Goal: Task Accomplishment & Management: Use online tool/utility

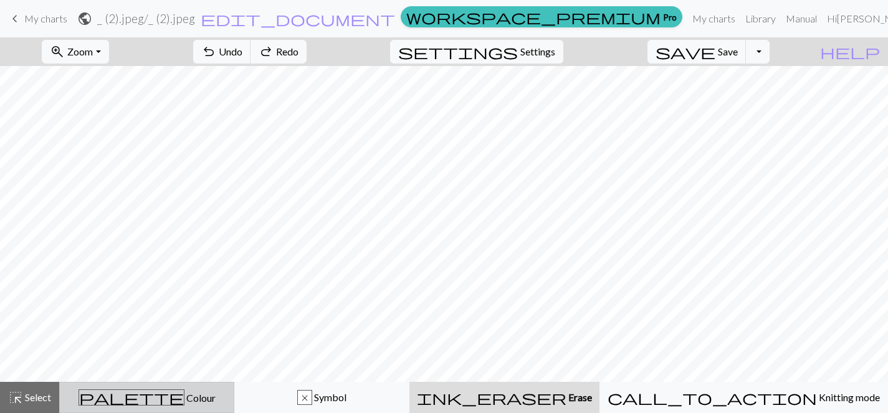
click at [204, 394] on div "palette Colour Colour" at bounding box center [146, 398] width 159 height 16
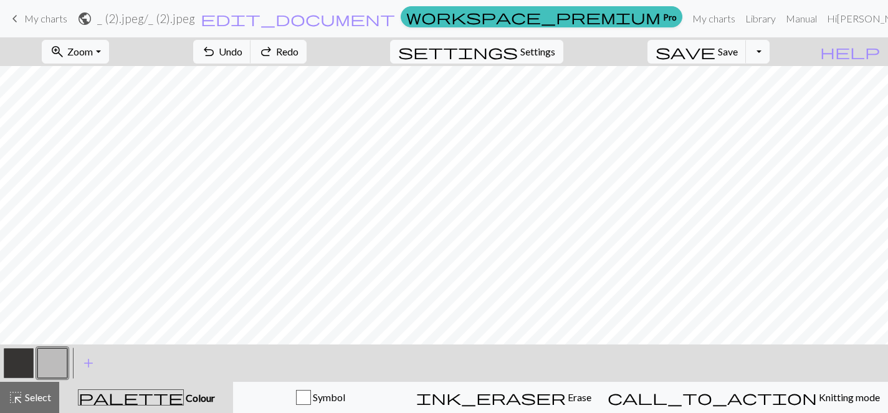
click at [56, 355] on button "button" at bounding box center [52, 364] width 30 height 30
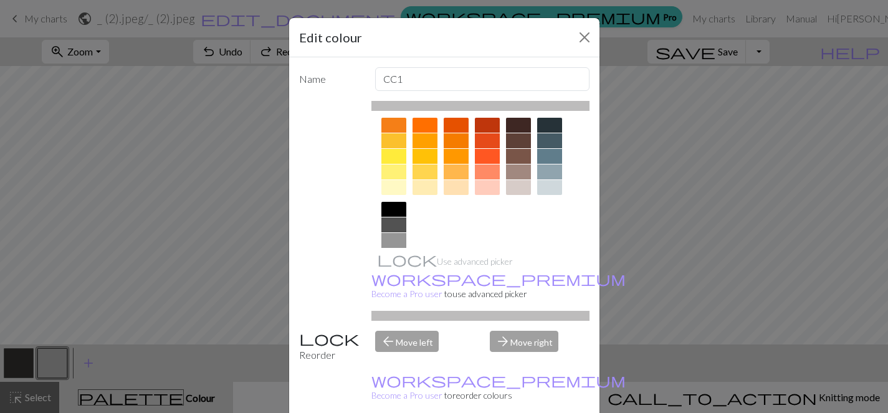
scroll to position [221, 0]
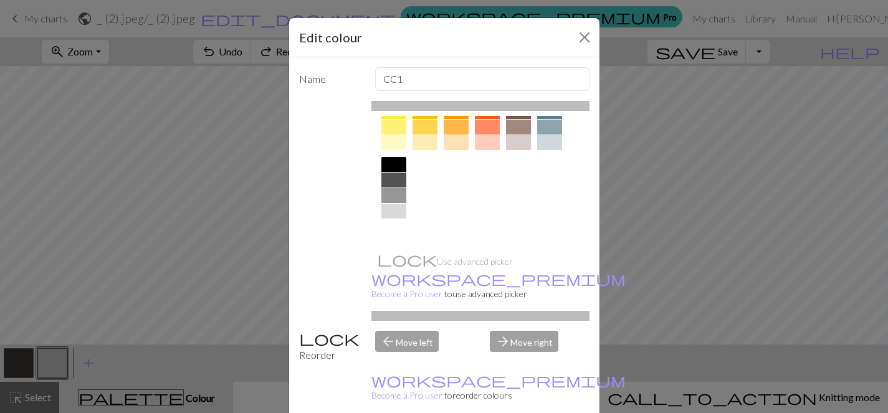
click at [393, 228] on div at bounding box center [394, 226] width 25 height 15
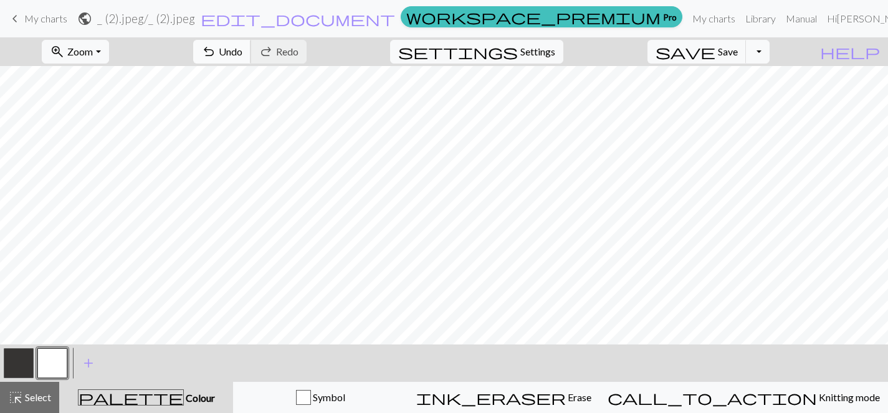
click at [243, 57] on span "Undo" at bounding box center [231, 52] width 24 height 12
click at [243, 52] on span "Undo" at bounding box center [231, 52] width 24 height 12
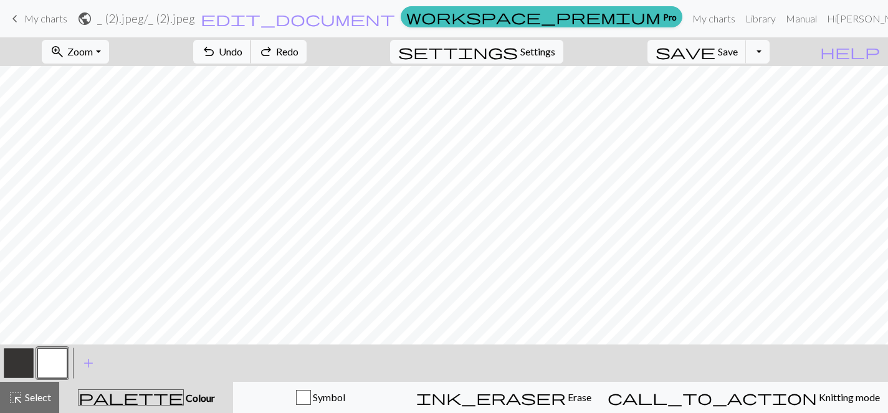
click at [243, 52] on span "Undo" at bounding box center [231, 52] width 24 height 12
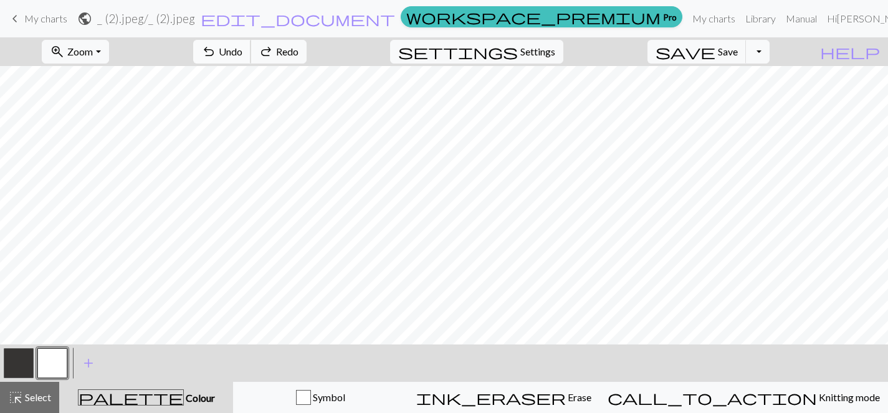
click at [243, 52] on span "Undo" at bounding box center [231, 52] width 24 height 12
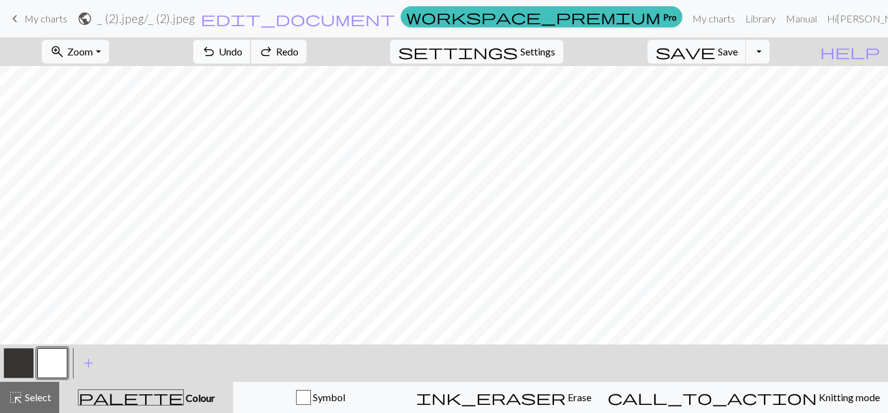
click at [243, 52] on span "Undo" at bounding box center [231, 52] width 24 height 12
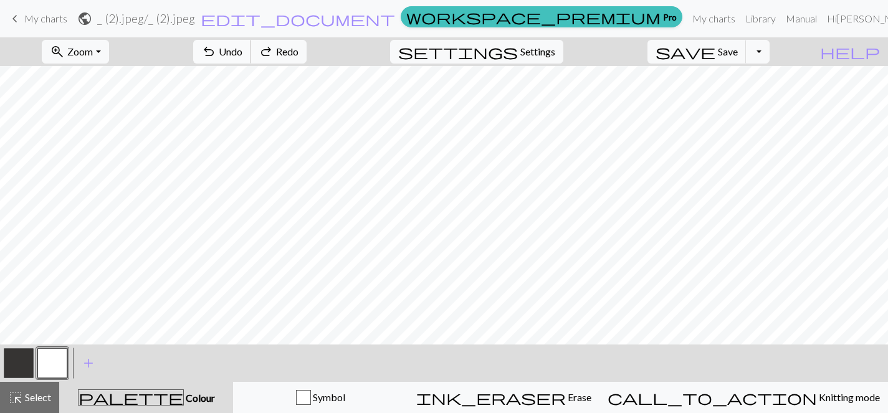
click at [243, 52] on span "Undo" at bounding box center [231, 52] width 24 height 12
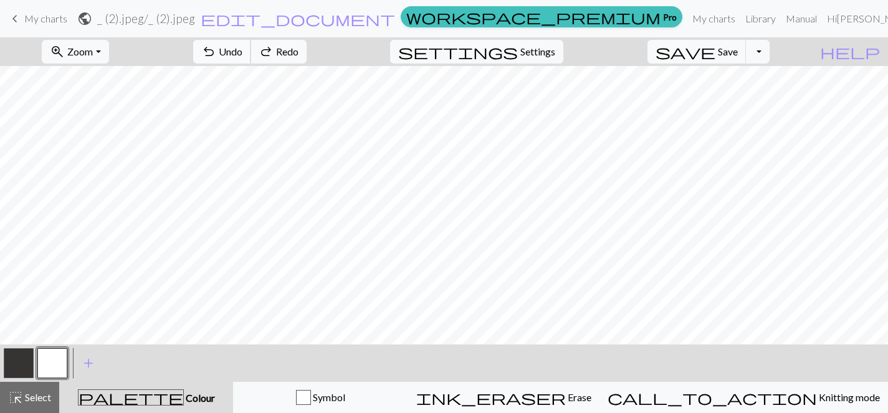
click at [243, 52] on span "Undo" at bounding box center [231, 52] width 24 height 12
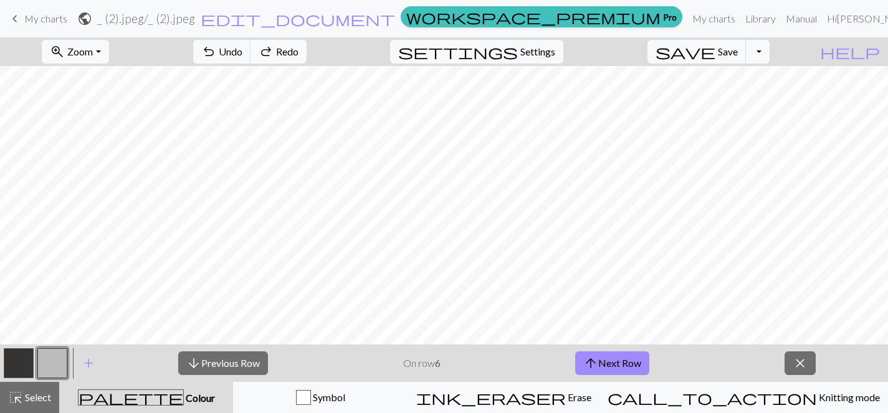
click at [299, 50] on span "Redo" at bounding box center [287, 52] width 22 height 12
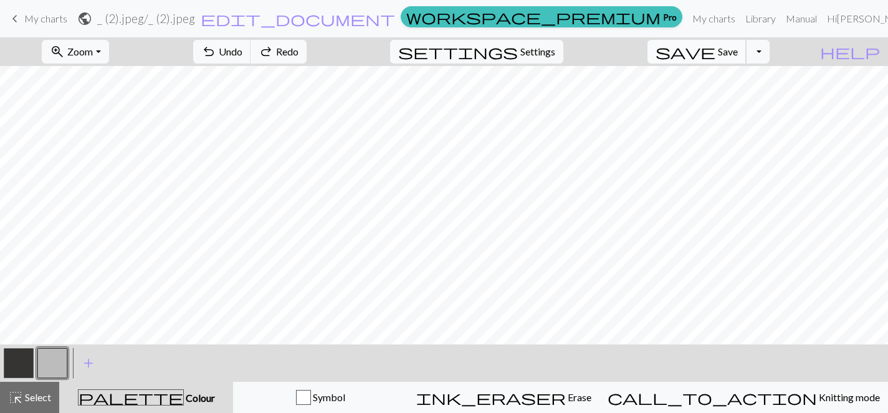
click at [716, 59] on span "save" at bounding box center [686, 51] width 60 height 17
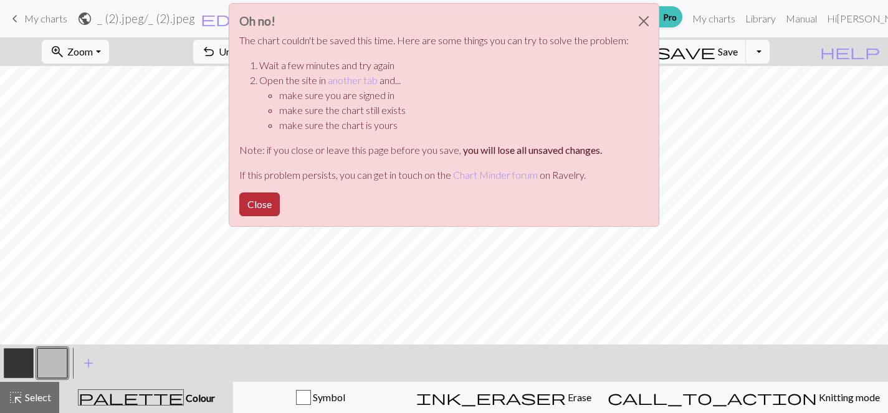
click at [259, 214] on button "Close" at bounding box center [259, 205] width 41 height 24
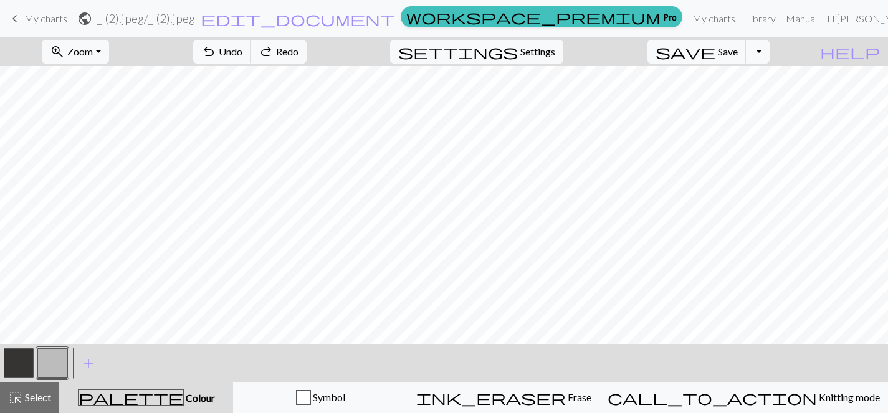
click at [29, 16] on span "My charts" at bounding box center [45, 18] width 43 height 12
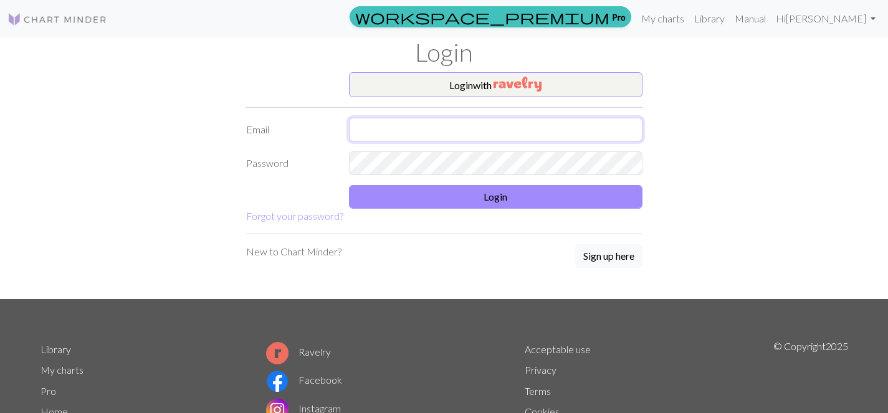
type input "taniatanne@gmail.com"
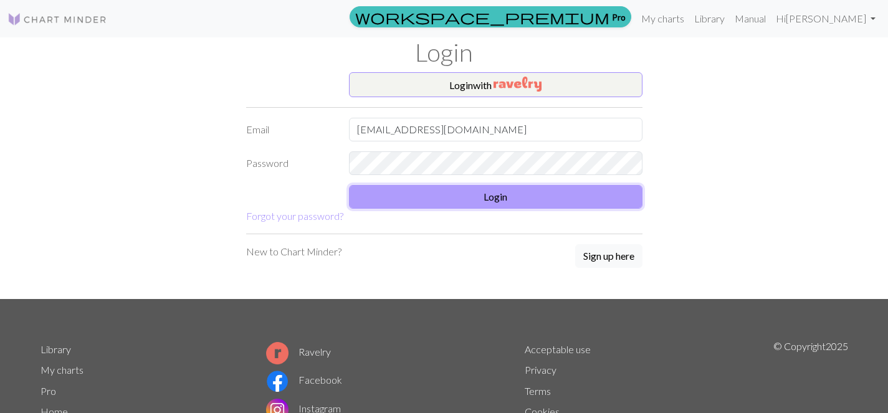
click at [495, 204] on button "Login" at bounding box center [496, 197] width 294 height 24
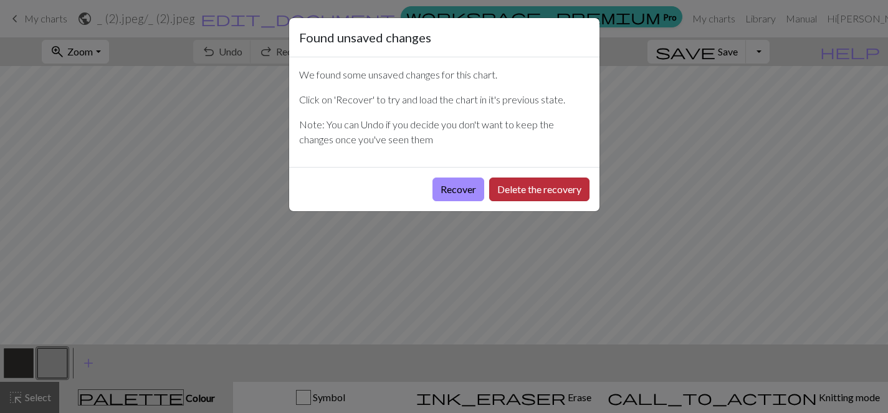
click at [516, 191] on button "Delete the recovery" at bounding box center [539, 190] width 100 height 24
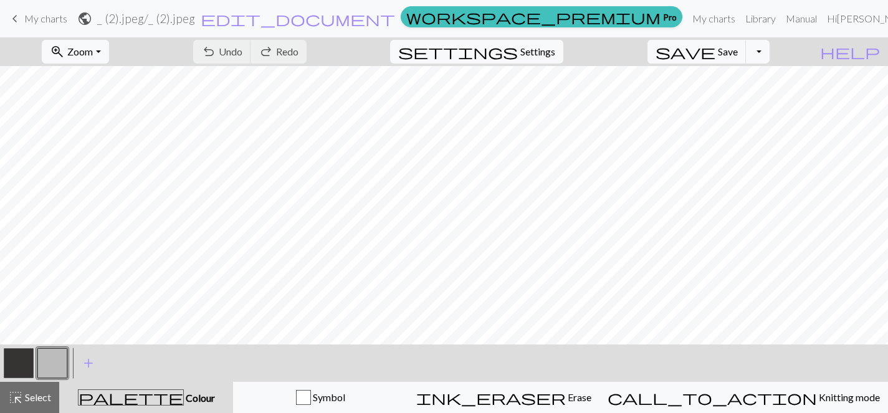
click at [26, 8] on link "keyboard_arrow_left My charts" at bounding box center [37, 18] width 60 height 21
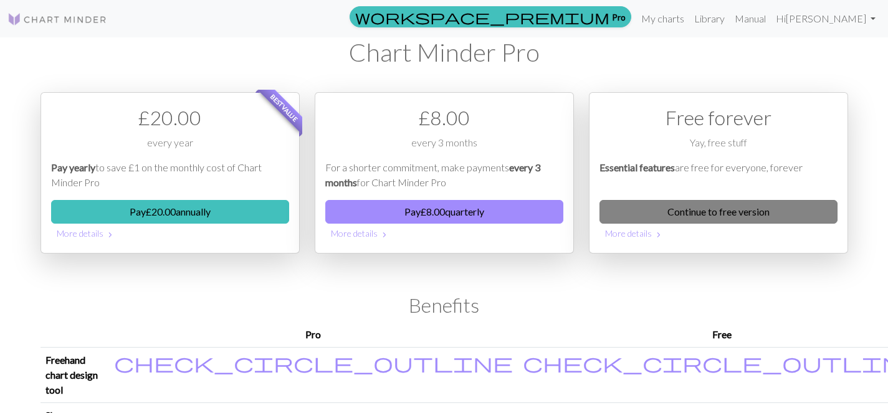
click at [713, 206] on link "Continue to free version" at bounding box center [719, 212] width 238 height 24
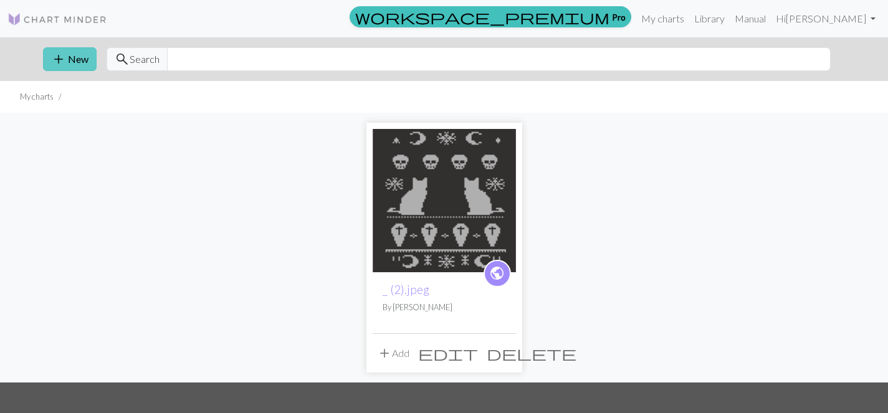
click at [81, 59] on button "add New" at bounding box center [70, 59] width 54 height 24
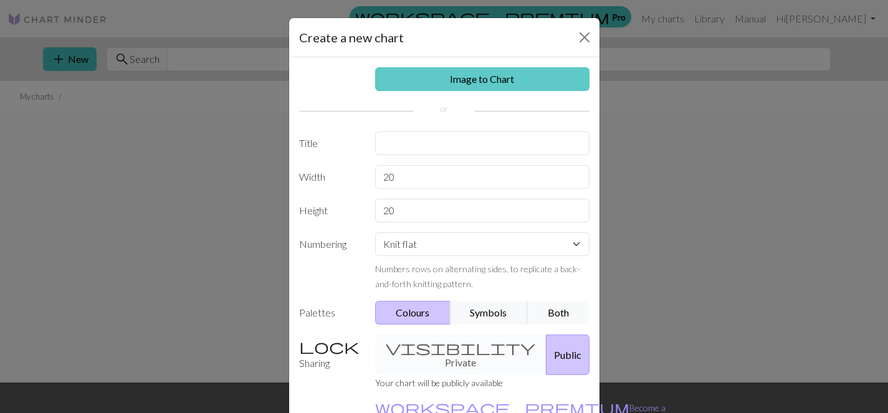
click at [503, 82] on link "Image to Chart" at bounding box center [482, 79] width 214 height 24
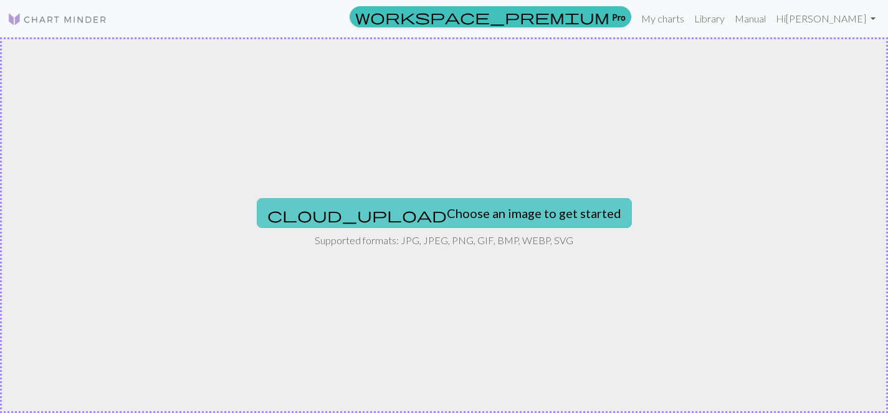
click at [483, 216] on button "cloud_upload Choose an image to get started" at bounding box center [444, 213] width 375 height 30
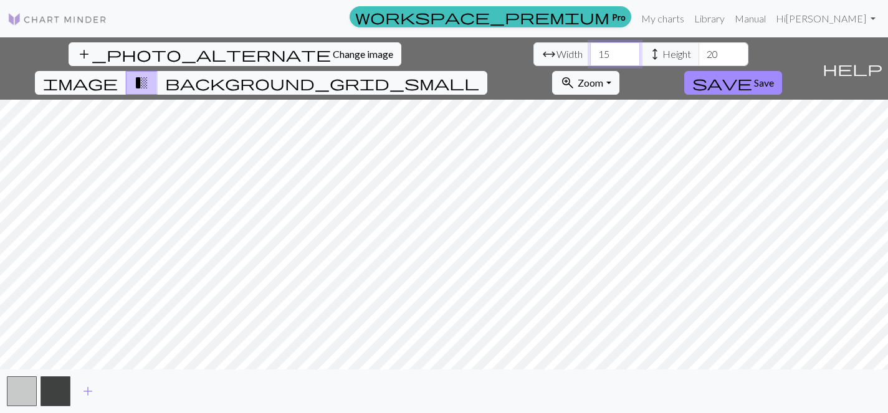
click at [590, 57] on input "15" at bounding box center [615, 54] width 50 height 24
type input "1"
type input "100"
click at [699, 52] on input "20" at bounding box center [724, 54] width 50 height 24
type input "2"
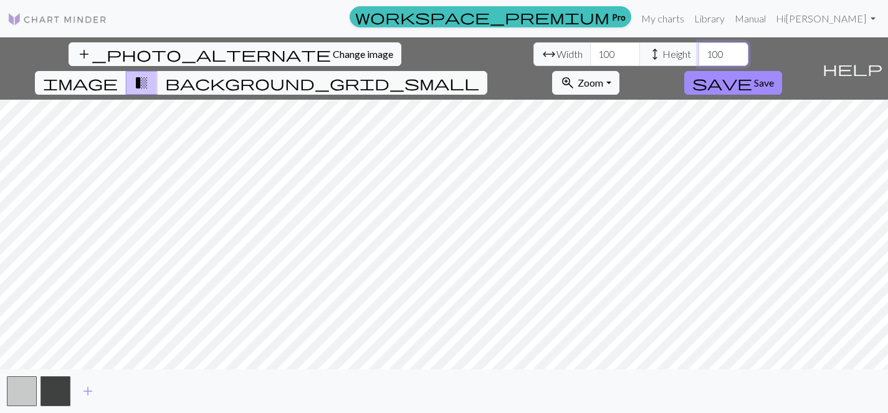
type input "100"
click at [753, 74] on span "save" at bounding box center [723, 82] width 60 height 17
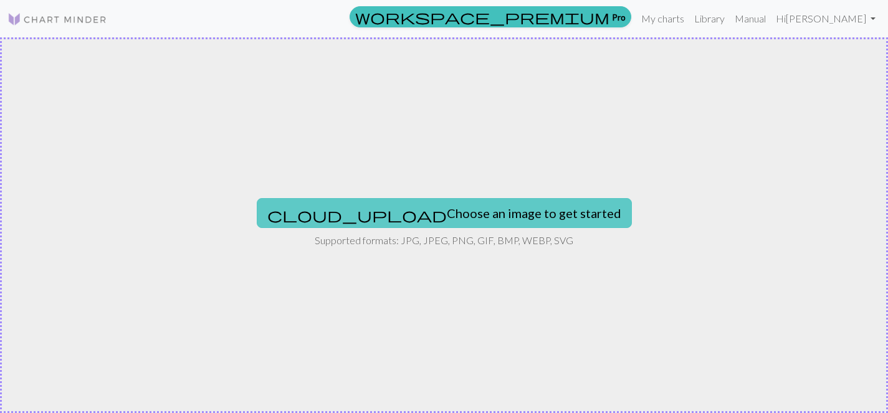
click at [470, 213] on button "cloud_upload Choose an image to get started" at bounding box center [444, 213] width 375 height 30
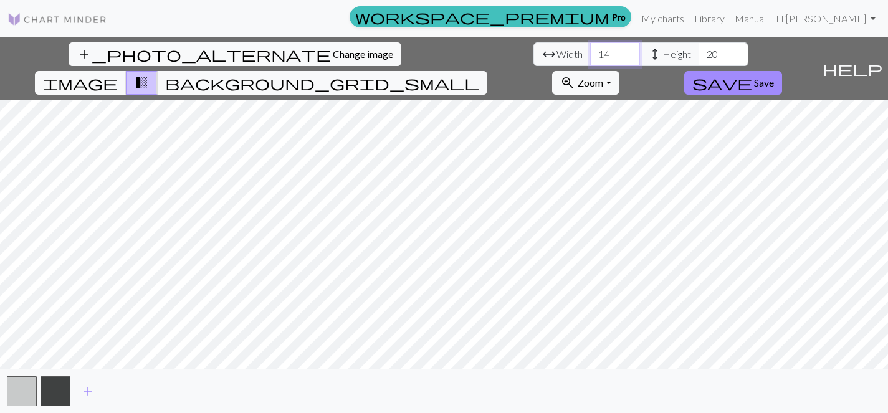
click at [590, 61] on input "14" at bounding box center [615, 54] width 50 height 24
click at [590, 52] on input "15" at bounding box center [615, 54] width 50 height 24
click at [590, 60] on input "14" at bounding box center [615, 54] width 50 height 24
click at [590, 60] on input "13" at bounding box center [615, 54] width 50 height 24
click at [590, 60] on input "12" at bounding box center [615, 54] width 50 height 24
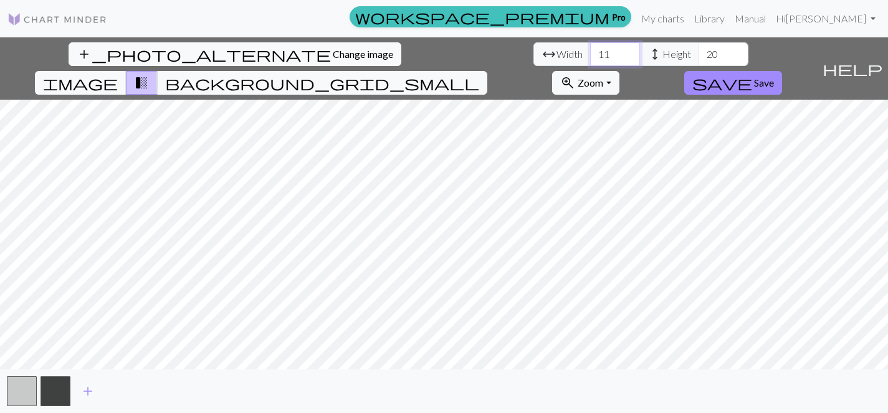
click at [590, 60] on input "11" at bounding box center [615, 54] width 50 height 24
click at [590, 60] on input "10" at bounding box center [615, 54] width 50 height 24
click at [590, 60] on input "9" at bounding box center [615, 54] width 50 height 24
click at [590, 60] on input "8" at bounding box center [615, 54] width 50 height 24
click at [590, 60] on input "7" at bounding box center [615, 54] width 50 height 24
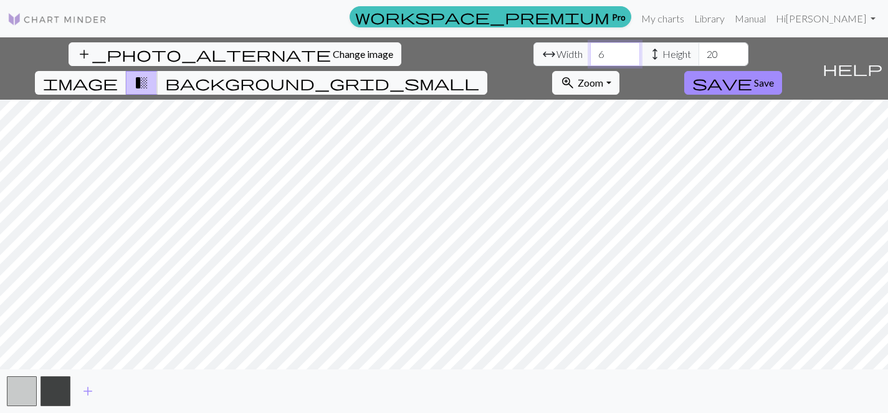
click at [590, 60] on input "6" at bounding box center [615, 54] width 50 height 24
click at [590, 60] on input "5" at bounding box center [615, 54] width 50 height 24
click at [590, 60] on input "4" at bounding box center [615, 54] width 50 height 24
click at [590, 60] on input "3" at bounding box center [615, 54] width 50 height 24
click at [590, 51] on input "4" at bounding box center [615, 54] width 50 height 24
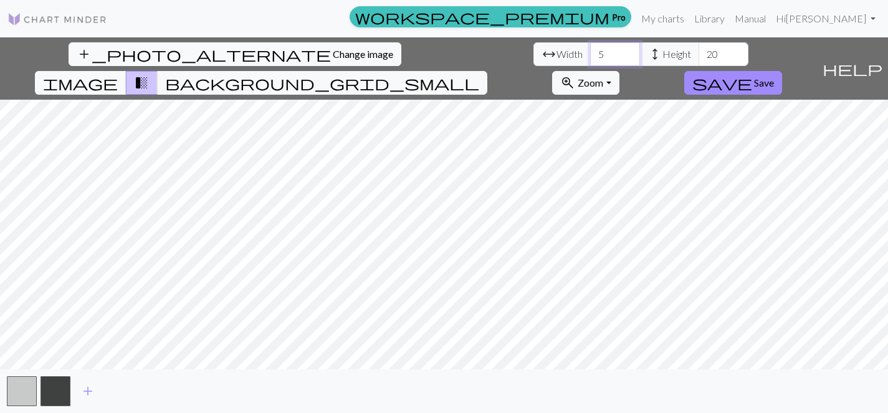
click at [590, 51] on input "5" at bounding box center [615, 54] width 50 height 24
click at [590, 51] on input "6" at bounding box center [615, 54] width 50 height 24
click at [590, 51] on input "7" at bounding box center [615, 54] width 50 height 24
click at [590, 51] on input "8" at bounding box center [615, 54] width 50 height 24
click at [590, 51] on input "9" at bounding box center [615, 54] width 50 height 24
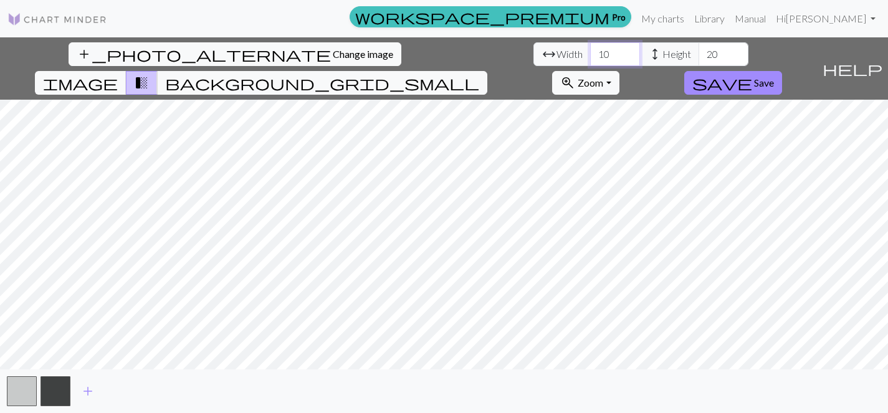
click at [590, 51] on input "10" at bounding box center [615, 54] width 50 height 24
click at [590, 51] on input "11" at bounding box center [615, 54] width 50 height 24
click at [590, 51] on input "125" at bounding box center [615, 54] width 50 height 24
click at [590, 57] on input "124" at bounding box center [615, 54] width 50 height 24
click at [590, 57] on input "123" at bounding box center [615, 54] width 50 height 24
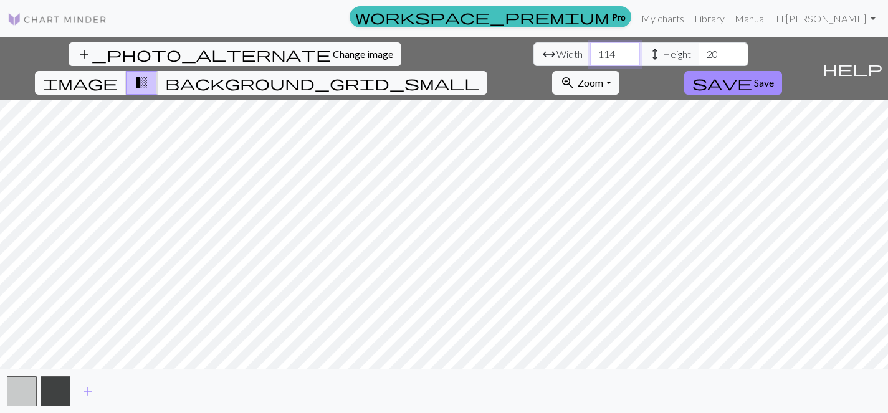
click at [590, 57] on input "113" at bounding box center [615, 54] width 50 height 24
click at [590, 57] on input "112" at bounding box center [615, 54] width 50 height 24
click at [590, 57] on input "111" at bounding box center [615, 54] width 50 height 24
click at [590, 57] on input "110" at bounding box center [615, 54] width 50 height 24
click at [590, 57] on input "109" at bounding box center [615, 54] width 50 height 24
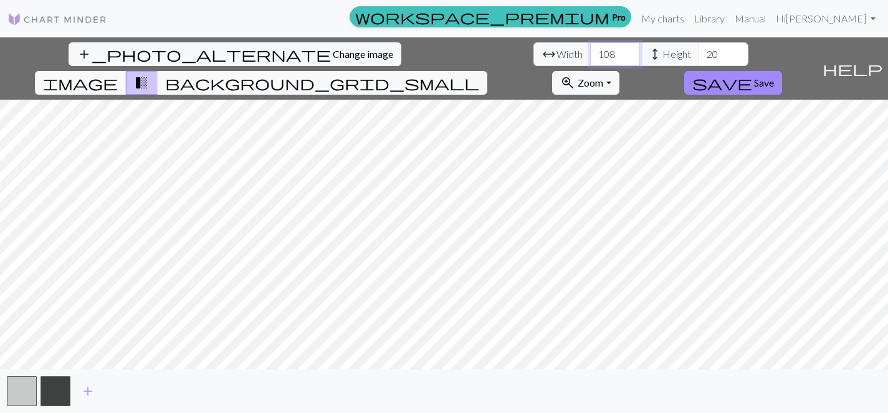
click at [590, 57] on input "108" at bounding box center [615, 54] width 50 height 24
click at [590, 57] on input "107" at bounding box center [615, 54] width 50 height 24
click at [590, 57] on input "106" at bounding box center [615, 54] width 50 height 24
click at [590, 57] on input "105" at bounding box center [615, 54] width 50 height 24
click at [590, 57] on input "104" at bounding box center [615, 54] width 50 height 24
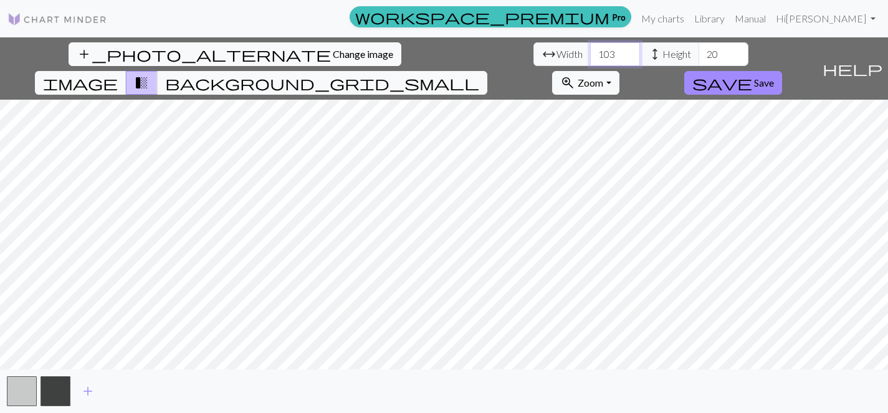
click at [590, 57] on input "103" at bounding box center [615, 54] width 50 height 24
click at [590, 57] on input "102" at bounding box center [615, 54] width 50 height 24
click at [590, 57] on input "101" at bounding box center [615, 54] width 50 height 24
click at [590, 57] on input "100" at bounding box center [615, 54] width 50 height 24
click at [590, 57] on input "99" at bounding box center [615, 54] width 50 height 24
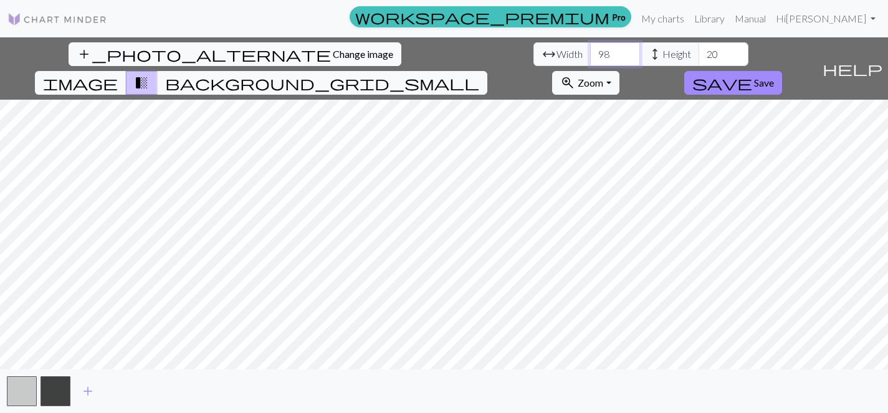
click at [590, 57] on input "98" at bounding box center [615, 54] width 50 height 24
click at [590, 57] on input "97" at bounding box center [615, 54] width 50 height 24
click at [590, 57] on input "96" at bounding box center [615, 54] width 50 height 24
click at [590, 57] on input "95" at bounding box center [615, 54] width 50 height 24
click at [590, 57] on input "94" at bounding box center [615, 54] width 50 height 24
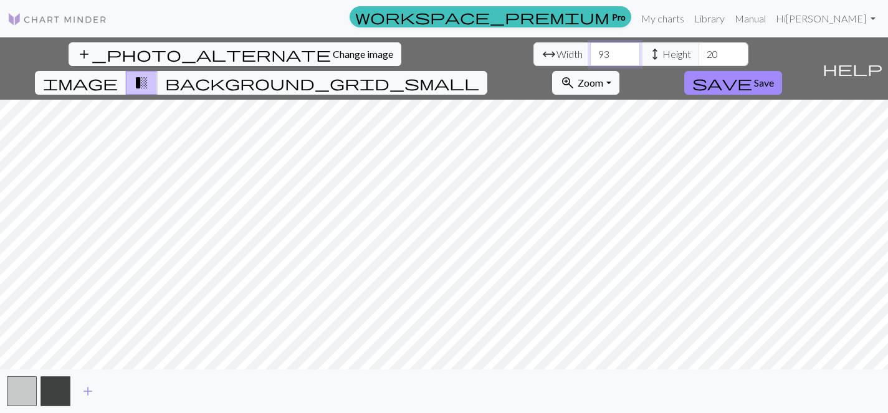
click at [590, 57] on input "93" at bounding box center [615, 54] width 50 height 24
click at [590, 57] on input "92" at bounding box center [615, 54] width 50 height 24
click at [590, 57] on input "91" at bounding box center [615, 54] width 50 height 24
type input "90"
click at [590, 57] on input "90" at bounding box center [615, 54] width 50 height 24
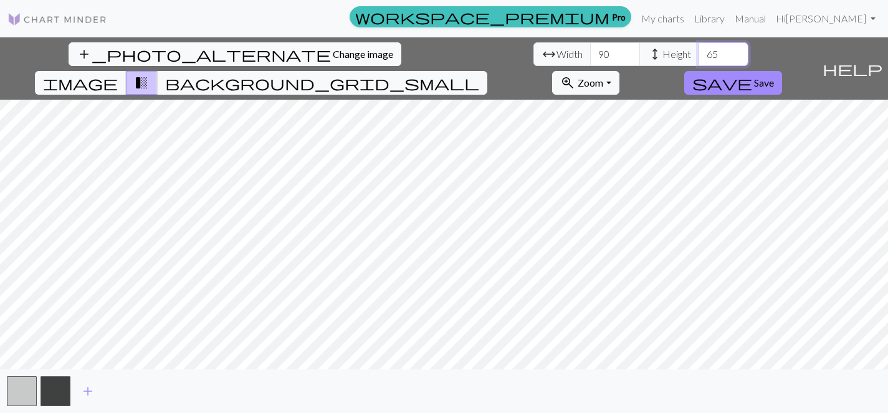
click at [699, 49] on input "65" at bounding box center [724, 54] width 50 height 24
click at [699, 49] on input "66" at bounding box center [724, 54] width 50 height 24
click at [699, 49] on input "67" at bounding box center [724, 54] width 50 height 24
click at [699, 49] on input "68" at bounding box center [724, 54] width 50 height 24
click at [699, 49] on input "69" at bounding box center [724, 54] width 50 height 24
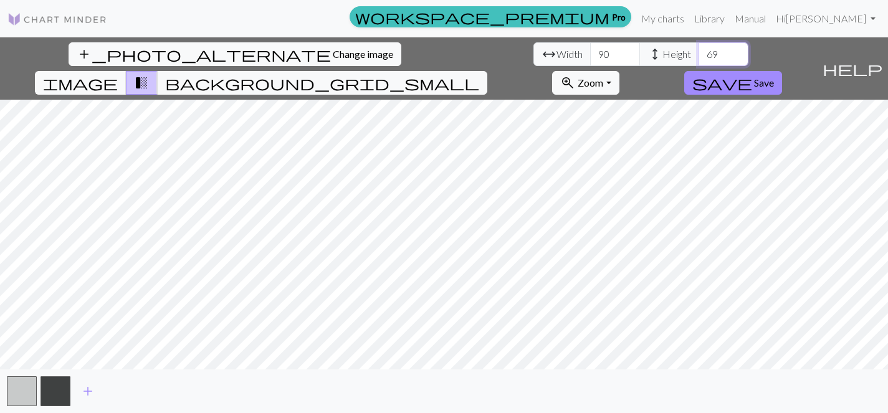
click at [699, 49] on input "70" at bounding box center [724, 54] width 50 height 24
click at [699, 49] on input "71" at bounding box center [724, 54] width 50 height 24
click at [699, 49] on input "72" at bounding box center [724, 54] width 50 height 24
click at [699, 49] on input "73" at bounding box center [724, 54] width 50 height 24
click at [699, 49] on input "81" at bounding box center [724, 54] width 50 height 24
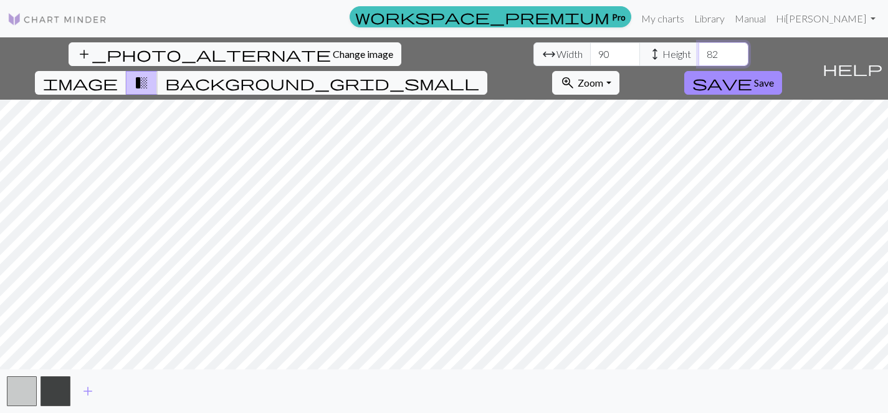
click at [699, 49] on input "82" at bounding box center [724, 54] width 50 height 24
click at [699, 49] on input "83" at bounding box center [724, 54] width 50 height 24
click at [699, 49] on input "84" at bounding box center [724, 54] width 50 height 24
click at [699, 49] on input "85" at bounding box center [724, 54] width 50 height 24
click at [699, 49] on input "86" at bounding box center [724, 54] width 50 height 24
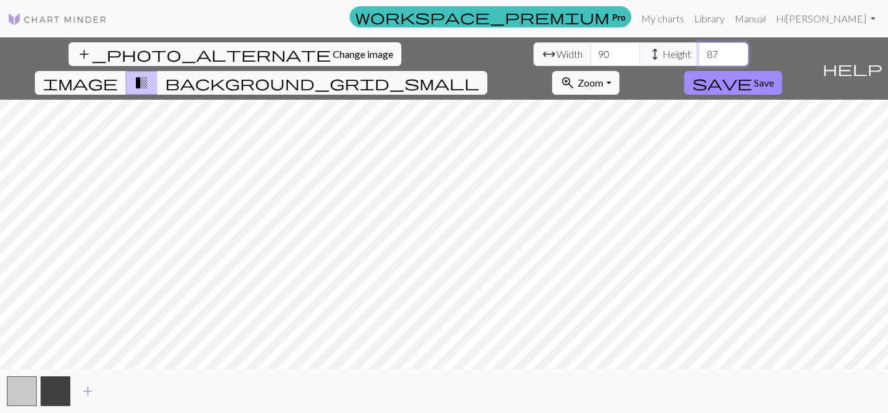
click at [699, 49] on input "87" at bounding box center [724, 54] width 50 height 24
click at [699, 49] on input "88" at bounding box center [724, 54] width 50 height 24
click at [699, 49] on input "89" at bounding box center [724, 54] width 50 height 24
click at [699, 49] on input "90" at bounding box center [724, 54] width 50 height 24
click at [699, 49] on input "91" at bounding box center [724, 54] width 50 height 24
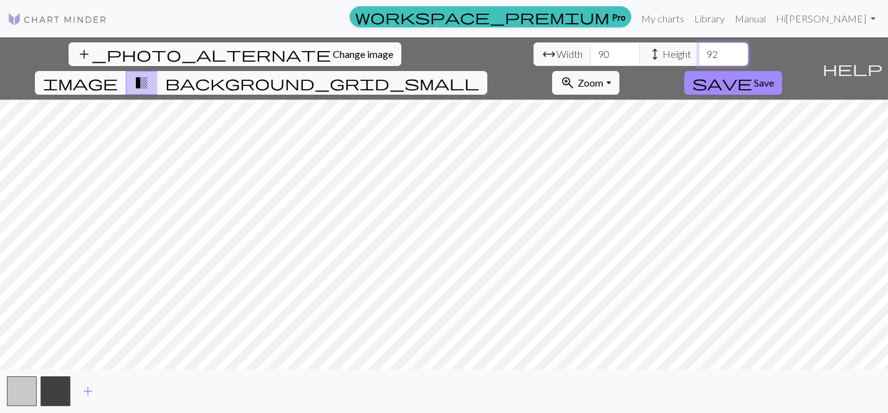
click at [699, 49] on input "92" at bounding box center [724, 54] width 50 height 24
click at [699, 49] on input "97" at bounding box center [724, 54] width 50 height 24
click at [699, 49] on input "98" at bounding box center [724, 54] width 50 height 24
click at [699, 49] on input "99" at bounding box center [724, 54] width 50 height 24
click at [699, 49] on input "100" at bounding box center [724, 54] width 50 height 24
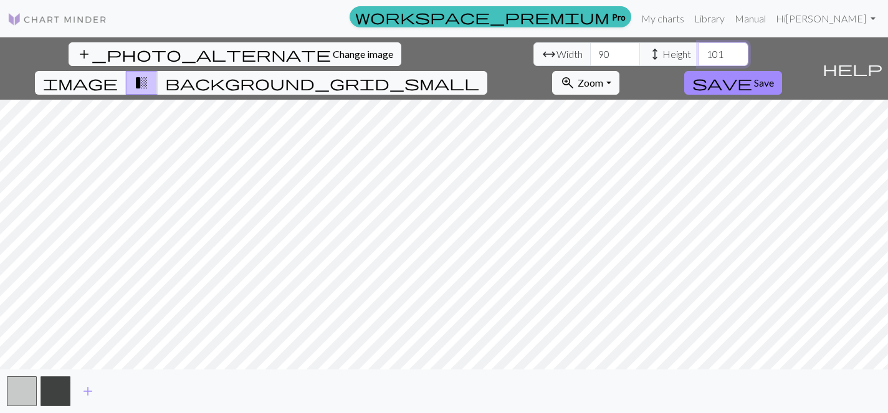
click at [699, 49] on input "101" at bounding box center [724, 54] width 50 height 24
click at [699, 49] on input "102" at bounding box center [724, 54] width 50 height 24
click at [699, 49] on input "103" at bounding box center [724, 54] width 50 height 24
click at [699, 49] on input "104" at bounding box center [724, 54] width 50 height 24
click at [699, 49] on input "108" at bounding box center [724, 54] width 50 height 24
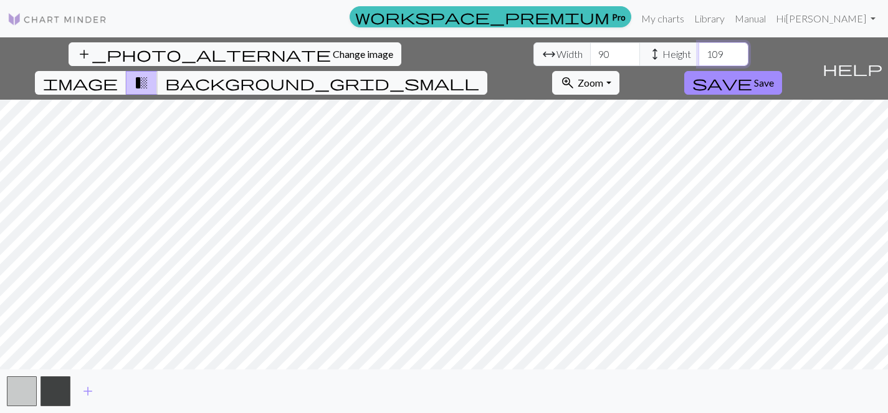
click at [699, 49] on input "109" at bounding box center [724, 54] width 50 height 24
click at [699, 57] on input "108" at bounding box center [724, 54] width 50 height 24
click at [699, 48] on input "118" at bounding box center [724, 54] width 50 height 24
click at [699, 48] on input "119" at bounding box center [724, 54] width 50 height 24
click at [699, 48] on input "134" at bounding box center [724, 54] width 50 height 24
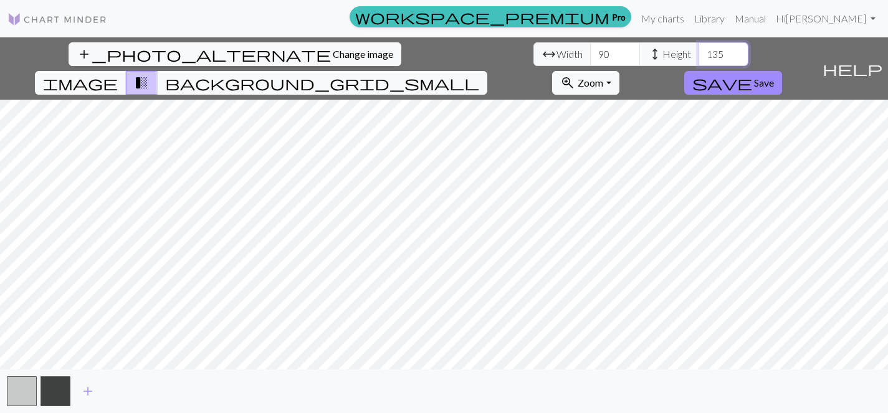
click at [699, 48] on input "135" at bounding box center [724, 54] width 50 height 24
click at [699, 48] on input "136" at bounding box center [724, 54] width 50 height 24
click at [699, 48] on input "137" at bounding box center [724, 54] width 50 height 24
click at [699, 48] on input "138" at bounding box center [724, 54] width 50 height 24
click at [699, 48] on input "139" at bounding box center [724, 54] width 50 height 24
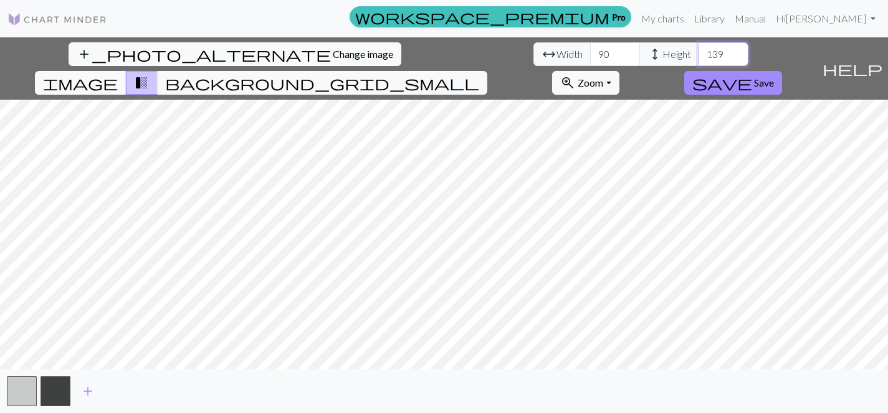
type input "140"
click at [699, 48] on input "140" at bounding box center [724, 54] width 50 height 24
click at [442, 387] on div "add_photo_alternate Change image arrow_range Width 90 height Height 140 image t…" at bounding box center [444, 225] width 888 height 376
click at [774, 77] on span "Save" at bounding box center [764, 83] width 20 height 12
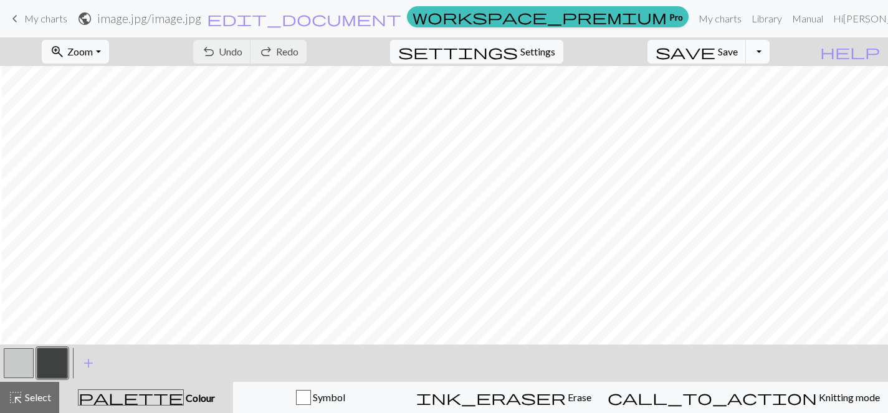
scroll to position [0, 202]
click at [16, 360] on button "button" at bounding box center [19, 364] width 30 height 30
click at [58, 368] on button "button" at bounding box center [52, 364] width 30 height 30
click at [12, 369] on button "button" at bounding box center [19, 364] width 30 height 30
click at [57, 365] on button "button" at bounding box center [52, 364] width 30 height 30
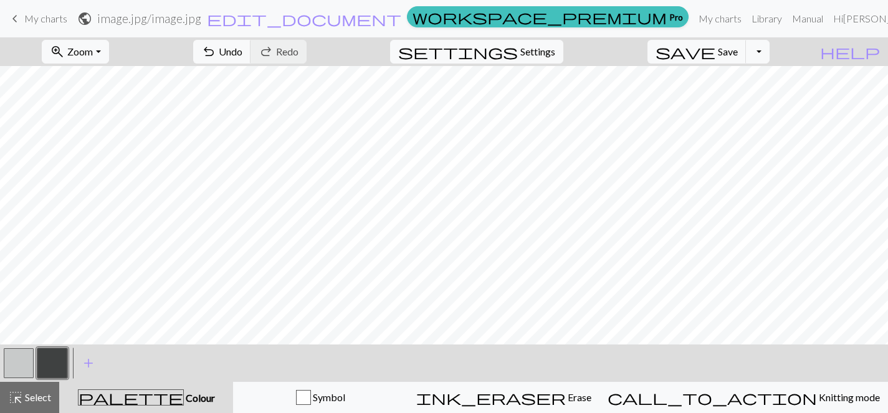
click at [25, 362] on button "button" at bounding box center [19, 364] width 30 height 30
click at [55, 363] on button "button" at bounding box center [52, 364] width 30 height 30
click at [16, 360] on button "button" at bounding box center [19, 364] width 30 height 30
click at [51, 358] on button "button" at bounding box center [52, 364] width 30 height 30
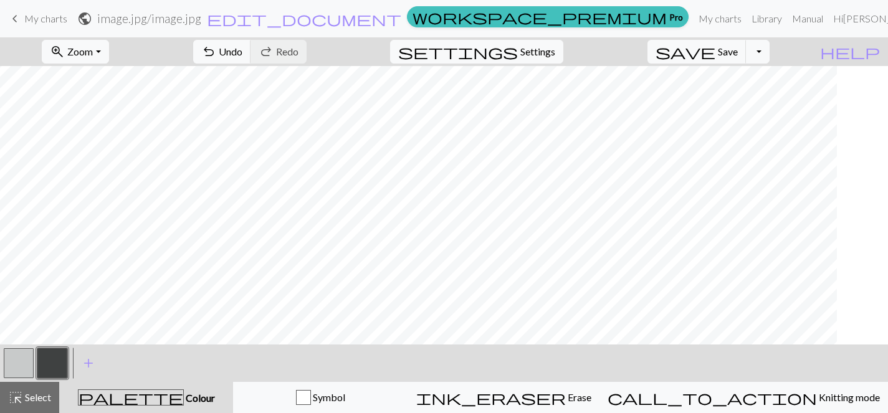
scroll to position [0, 37]
click at [22, 367] on button "button" at bounding box center [19, 364] width 30 height 30
click at [54, 356] on button "button" at bounding box center [52, 364] width 30 height 30
click at [31, 363] on button "button" at bounding box center [19, 364] width 30 height 30
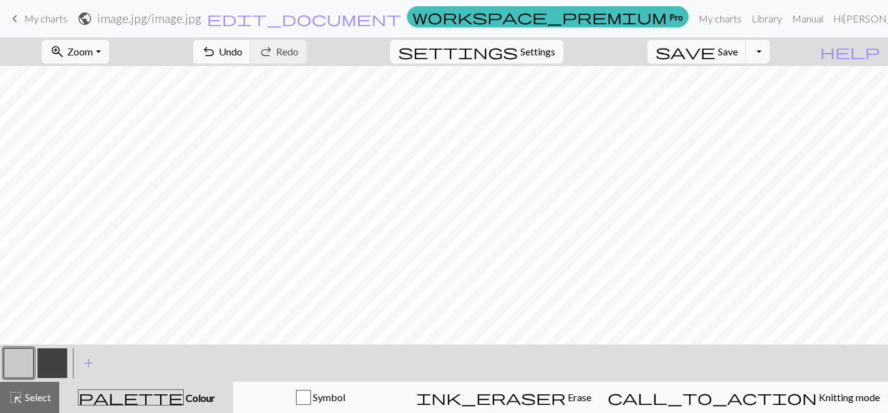
click at [52, 366] on button "button" at bounding box center [52, 364] width 30 height 30
click at [15, 363] on button "button" at bounding box center [19, 364] width 30 height 30
click at [62, 350] on button "button" at bounding box center [52, 364] width 30 height 30
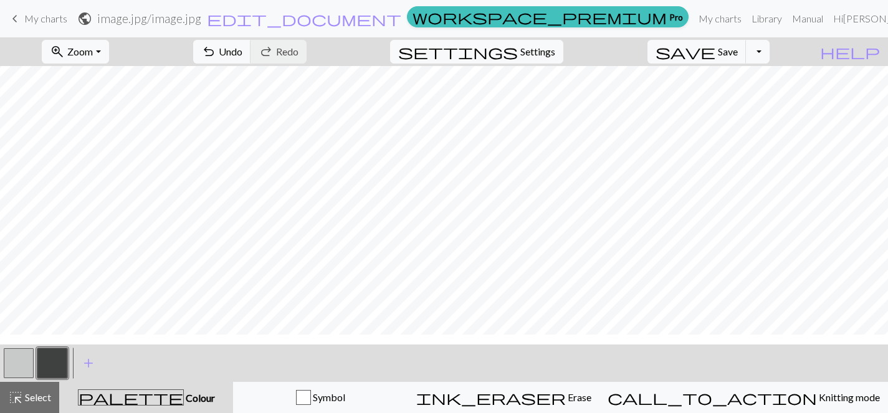
scroll to position [243, 0]
click at [19, 360] on button "button" at bounding box center [19, 364] width 30 height 30
click at [54, 371] on button "button" at bounding box center [52, 364] width 30 height 30
click at [15, 369] on button "button" at bounding box center [19, 364] width 30 height 30
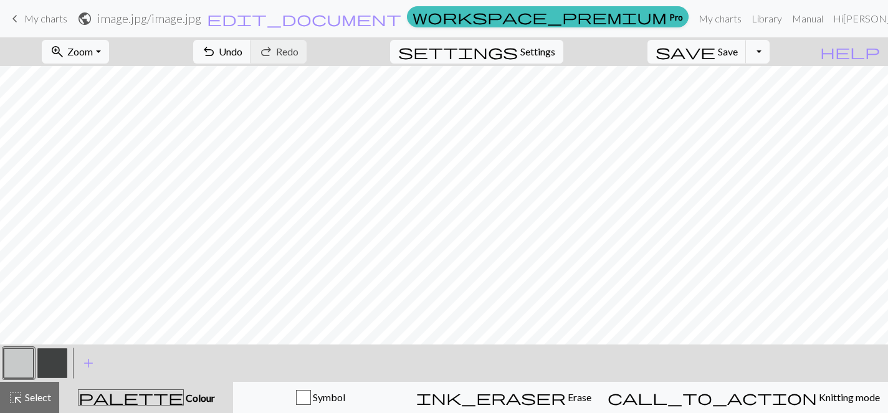
click at [47, 360] on button "button" at bounding box center [52, 364] width 30 height 30
click at [11, 364] on button "button" at bounding box center [19, 364] width 30 height 30
click at [61, 358] on button "button" at bounding box center [52, 364] width 30 height 30
click at [64, 354] on button "button" at bounding box center [52, 364] width 30 height 30
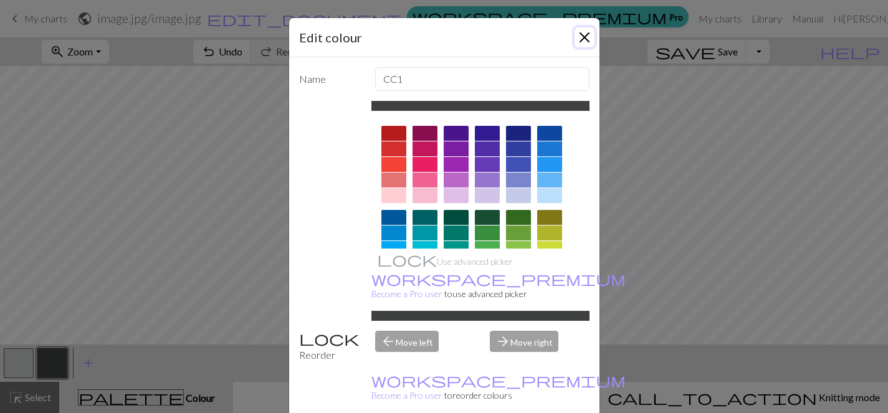
click at [586, 34] on button "Close" at bounding box center [585, 37] width 20 height 20
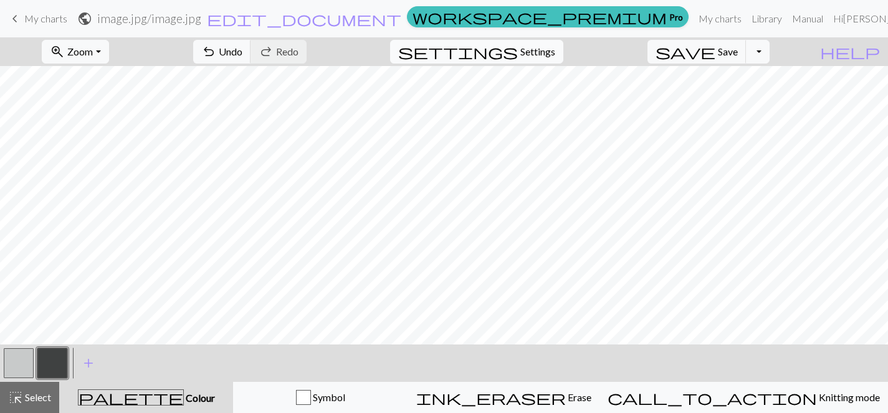
scroll to position [247, 94]
click at [20, 364] on button "button" at bounding box center [19, 364] width 30 height 30
click at [51, 358] on button "button" at bounding box center [52, 364] width 30 height 30
click at [20, 364] on button "button" at bounding box center [19, 364] width 30 height 30
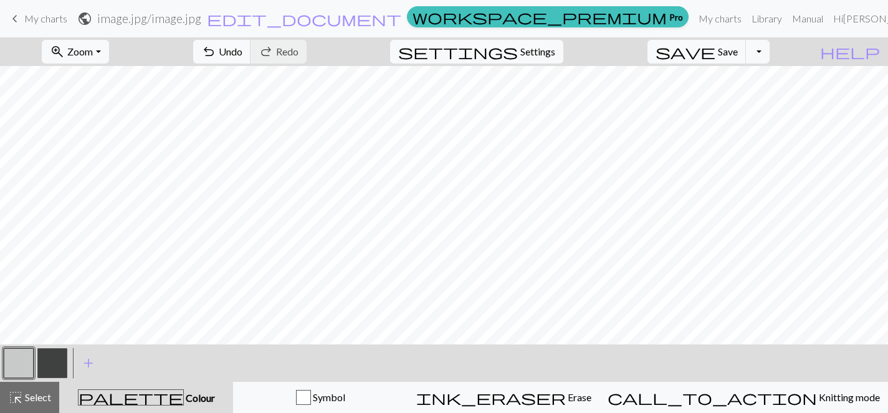
click at [62, 362] on button "button" at bounding box center [52, 364] width 30 height 30
click at [21, 358] on button "button" at bounding box center [19, 364] width 30 height 30
click at [60, 367] on button "button" at bounding box center [52, 364] width 30 height 30
click at [21, 372] on button "button" at bounding box center [19, 364] width 30 height 30
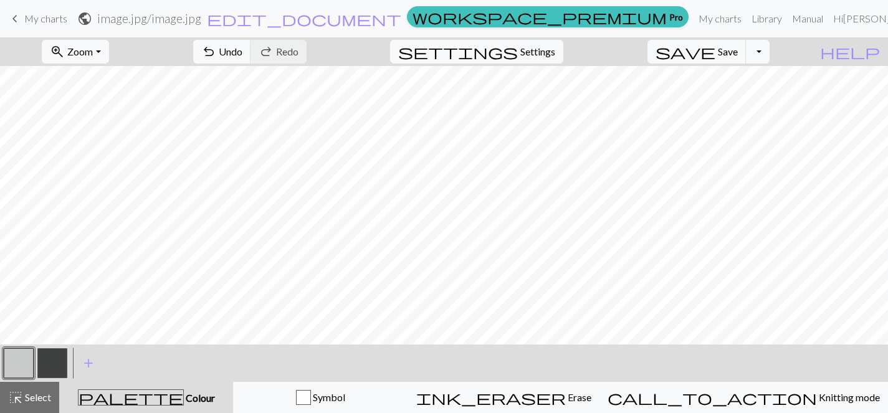
click at [51, 357] on button "button" at bounding box center [52, 364] width 30 height 30
click at [26, 368] on button "button" at bounding box center [19, 364] width 30 height 30
click at [51, 365] on button "button" at bounding box center [52, 364] width 30 height 30
click at [20, 361] on button "button" at bounding box center [19, 364] width 30 height 30
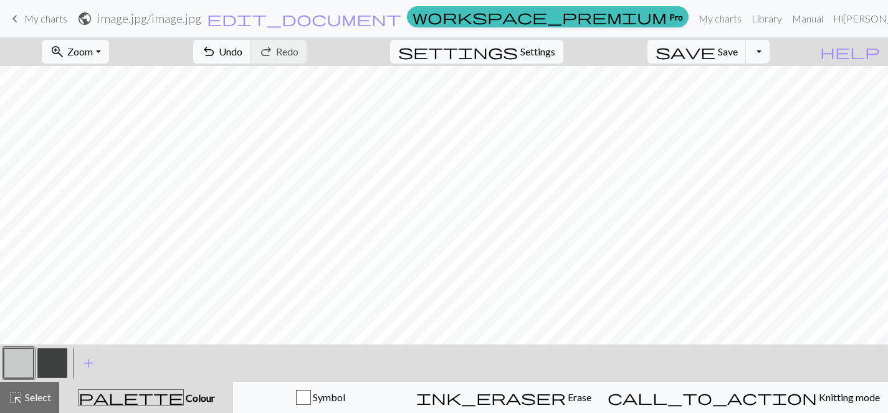
click at [56, 362] on button "button" at bounding box center [52, 364] width 30 height 30
click at [11, 360] on button "button" at bounding box center [19, 364] width 30 height 30
click at [50, 366] on button "button" at bounding box center [52, 364] width 30 height 30
click at [14, 362] on button "button" at bounding box center [19, 364] width 30 height 30
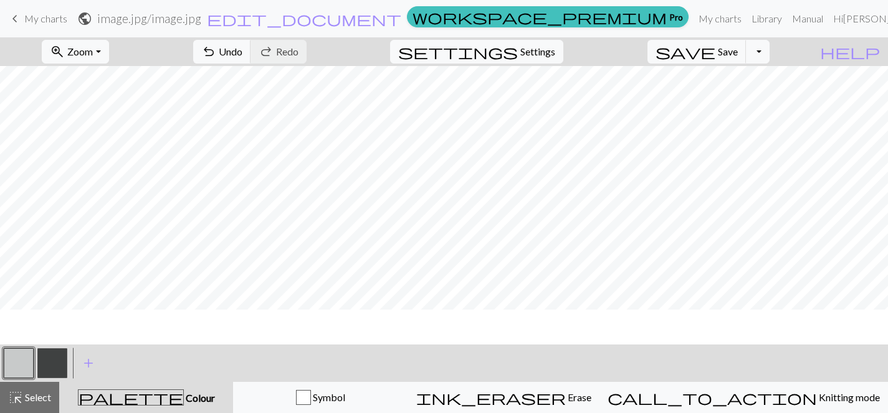
scroll to position [415, 0]
click at [49, 355] on button "button" at bounding box center [52, 364] width 30 height 30
click at [9, 362] on button "button" at bounding box center [19, 364] width 30 height 30
click at [49, 370] on button "button" at bounding box center [52, 364] width 30 height 30
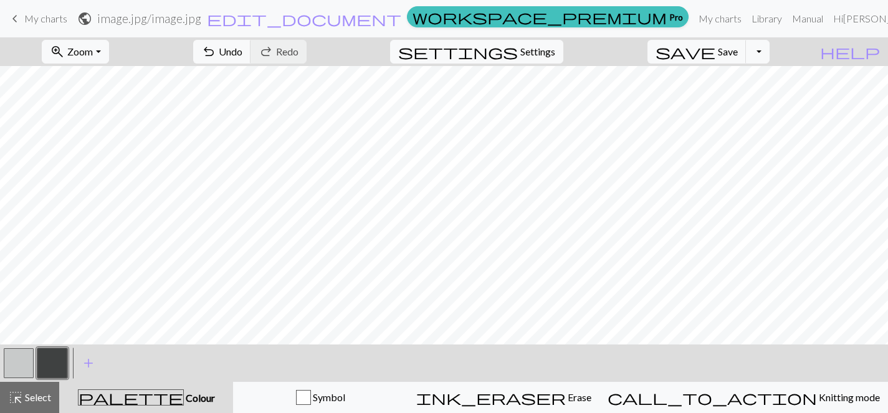
click at [21, 358] on button "button" at bounding box center [19, 364] width 30 height 30
click at [52, 362] on button "button" at bounding box center [52, 364] width 30 height 30
click at [9, 366] on button "button" at bounding box center [19, 364] width 30 height 30
click at [57, 366] on button "button" at bounding box center [52, 364] width 30 height 30
click at [12, 358] on button "button" at bounding box center [19, 364] width 30 height 30
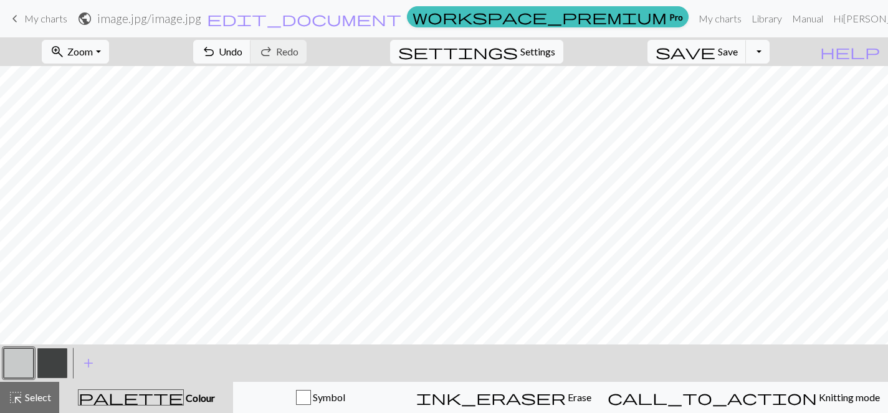
click at [55, 358] on button "button" at bounding box center [52, 364] width 30 height 30
click at [14, 360] on button "button" at bounding box center [19, 364] width 30 height 30
click at [58, 357] on button "button" at bounding box center [52, 364] width 30 height 30
click at [9, 367] on button "button" at bounding box center [19, 364] width 30 height 30
click at [50, 358] on button "button" at bounding box center [52, 364] width 30 height 30
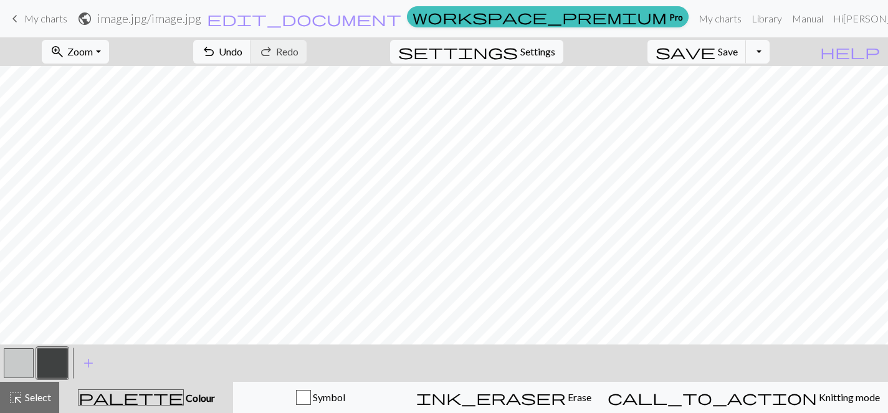
click at [21, 359] on button "button" at bounding box center [19, 364] width 30 height 30
click at [49, 363] on button "button" at bounding box center [52, 364] width 30 height 30
click at [17, 361] on button "button" at bounding box center [19, 364] width 30 height 30
click at [54, 355] on button "button" at bounding box center [52, 364] width 30 height 30
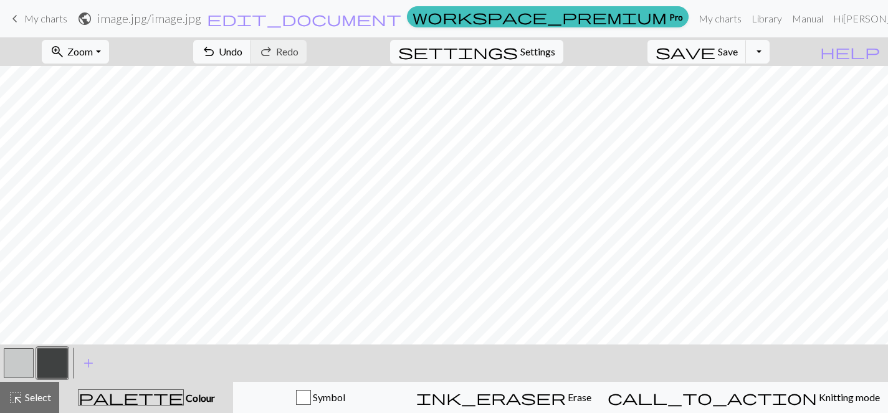
click at [16, 366] on button "button" at bounding box center [19, 364] width 30 height 30
click at [57, 358] on button "button" at bounding box center [52, 364] width 30 height 30
click at [29, 358] on button "button" at bounding box center [19, 364] width 30 height 30
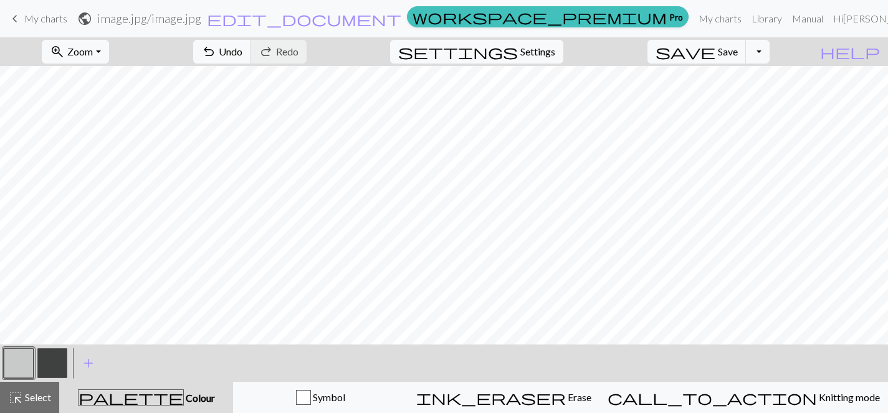
click at [55, 356] on button "button" at bounding box center [52, 364] width 30 height 30
click at [21, 359] on button "button" at bounding box center [19, 364] width 30 height 30
click at [55, 365] on button "button" at bounding box center [52, 364] width 30 height 30
click at [26, 358] on button "button" at bounding box center [19, 364] width 30 height 30
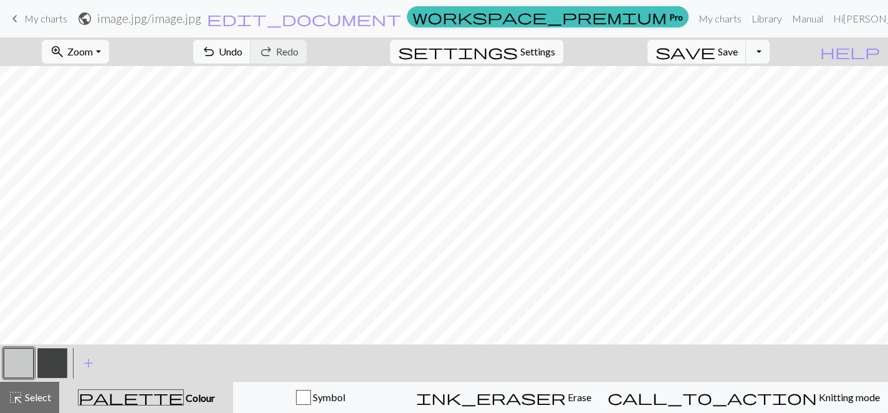
click at [54, 362] on button "button" at bounding box center [52, 364] width 30 height 30
click at [26, 362] on button "button" at bounding box center [19, 364] width 30 height 30
click at [40, 361] on button "button" at bounding box center [52, 364] width 30 height 30
click at [21, 366] on button "button" at bounding box center [19, 364] width 30 height 30
click at [52, 357] on button "button" at bounding box center [52, 364] width 30 height 30
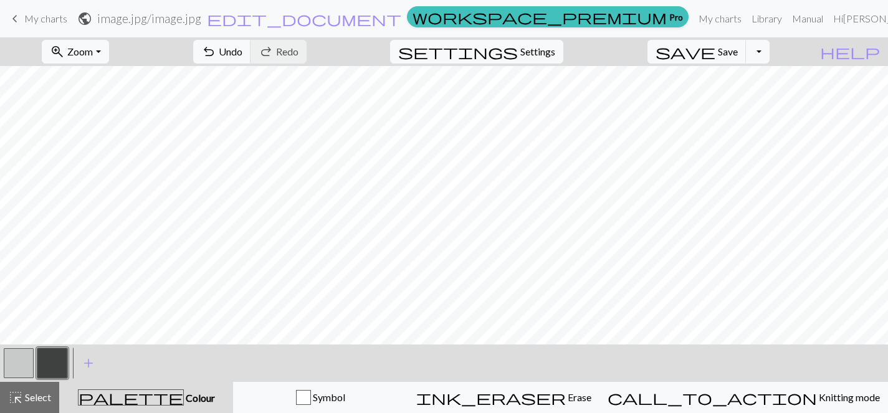
click at [14, 360] on button "button" at bounding box center [19, 364] width 30 height 30
click at [48, 361] on button "button" at bounding box center [52, 364] width 30 height 30
click at [22, 359] on button "button" at bounding box center [19, 364] width 30 height 30
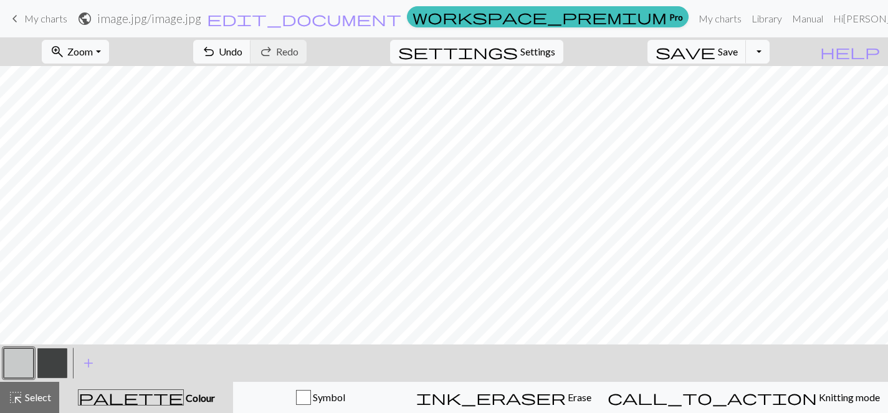
click at [31, 367] on button "button" at bounding box center [19, 364] width 30 height 30
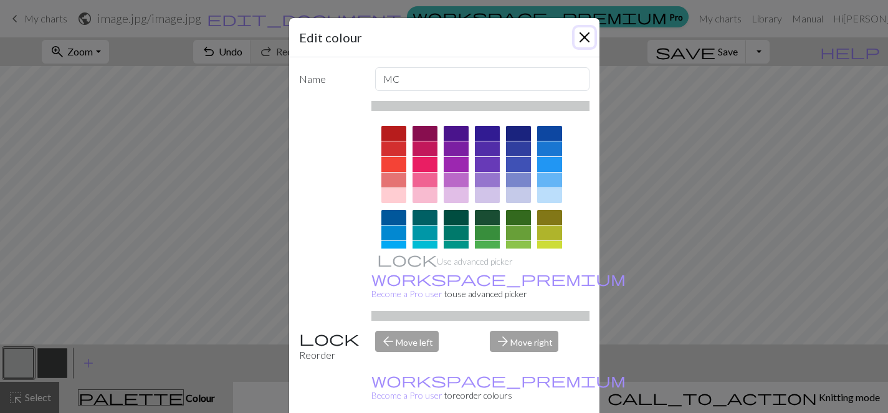
click at [584, 31] on button "Close" at bounding box center [585, 37] width 20 height 20
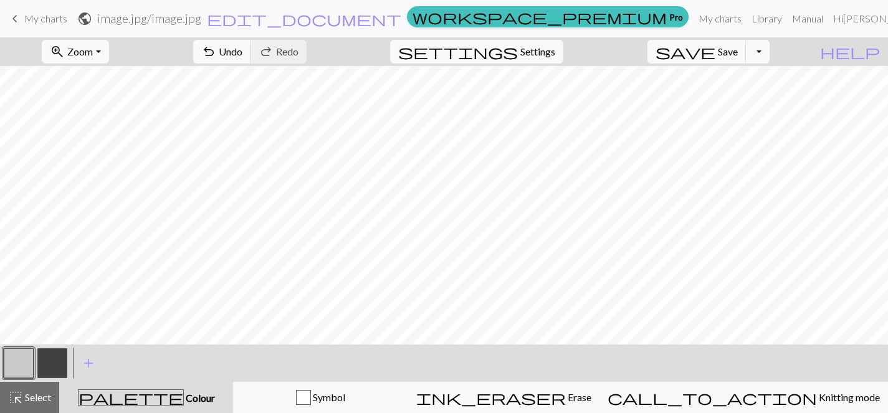
click at [44, 362] on button "button" at bounding box center [52, 364] width 30 height 30
click at [25, 363] on button "button" at bounding box center [19, 364] width 30 height 30
click at [55, 367] on button "button" at bounding box center [52, 364] width 30 height 30
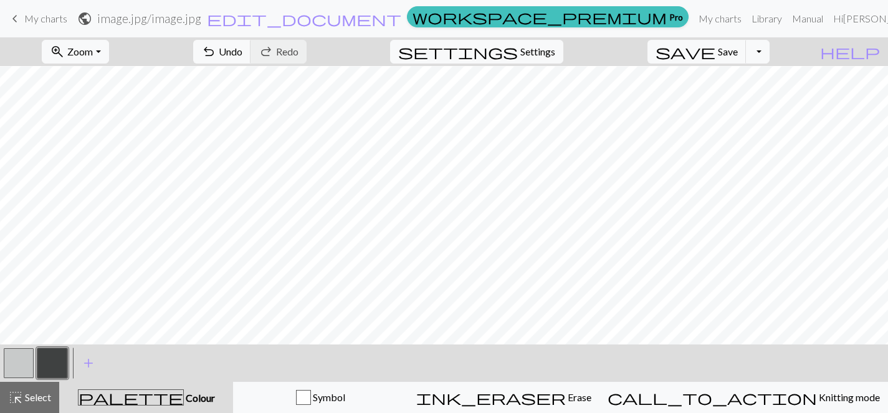
click at [18, 367] on button "button" at bounding box center [19, 364] width 30 height 30
click at [56, 358] on button "button" at bounding box center [52, 364] width 30 height 30
click at [7, 363] on button "button" at bounding box center [19, 364] width 30 height 30
click at [42, 365] on button "button" at bounding box center [52, 364] width 30 height 30
click at [24, 362] on button "button" at bounding box center [19, 364] width 30 height 30
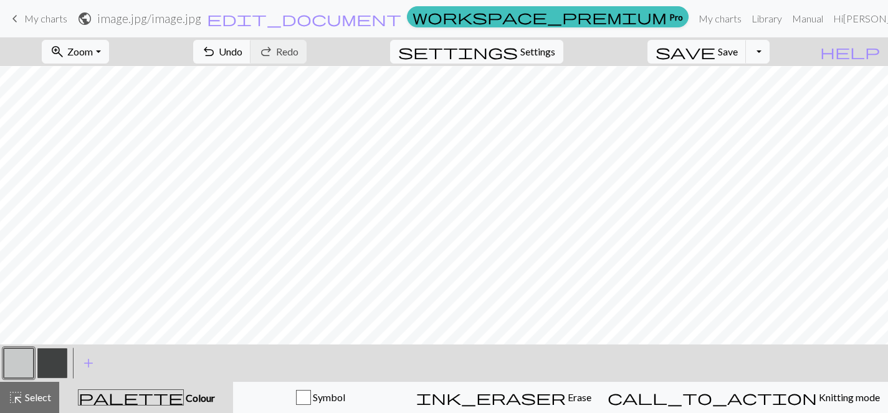
click at [57, 368] on button "button" at bounding box center [52, 364] width 30 height 30
click at [29, 363] on button "button" at bounding box center [19, 364] width 30 height 30
click at [52, 360] on button "button" at bounding box center [52, 364] width 30 height 30
click at [738, 52] on span "Save" at bounding box center [728, 52] width 20 height 12
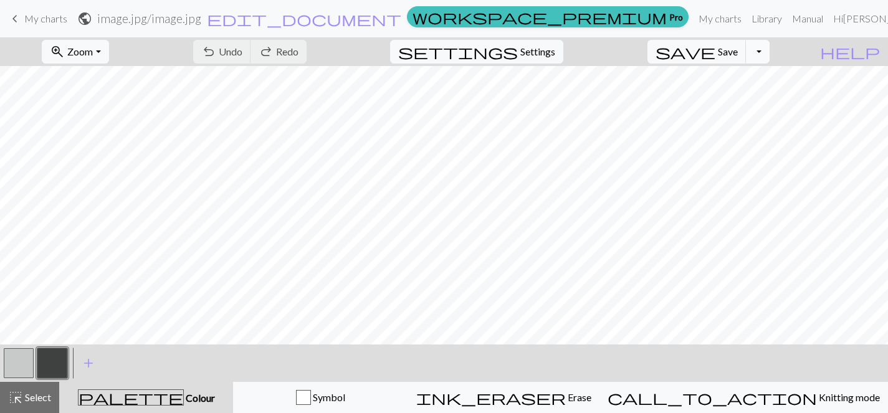
click at [770, 51] on button "Toggle Dropdown" at bounding box center [758, 52] width 24 height 24
click at [746, 96] on button "save_alt Download" at bounding box center [667, 99] width 206 height 20
click at [382, 17] on span "edit_document" at bounding box center [304, 18] width 195 height 17
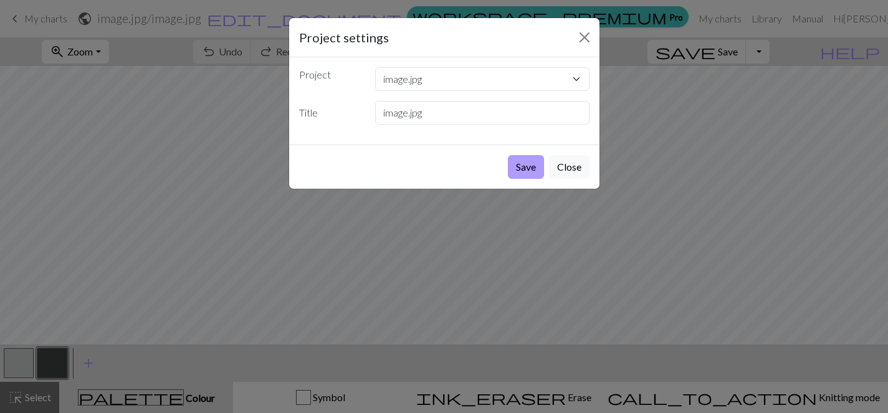
click at [521, 167] on button "Save" at bounding box center [526, 167] width 36 height 24
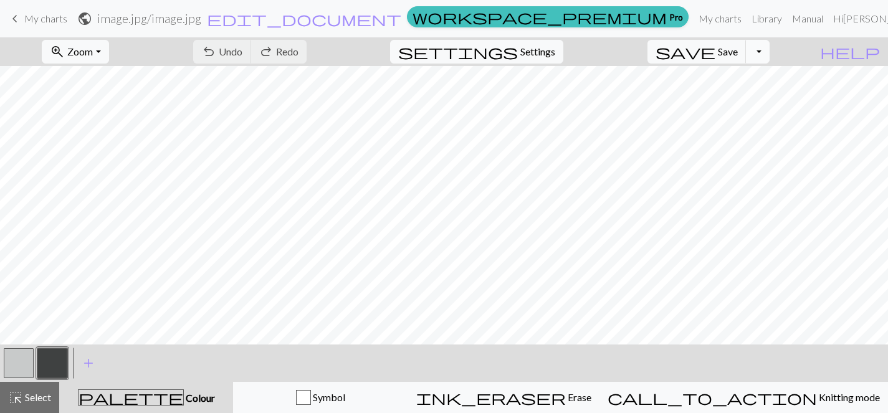
click at [776, 51] on div "Your download is ready! Download" at bounding box center [444, 36] width 888 height 73
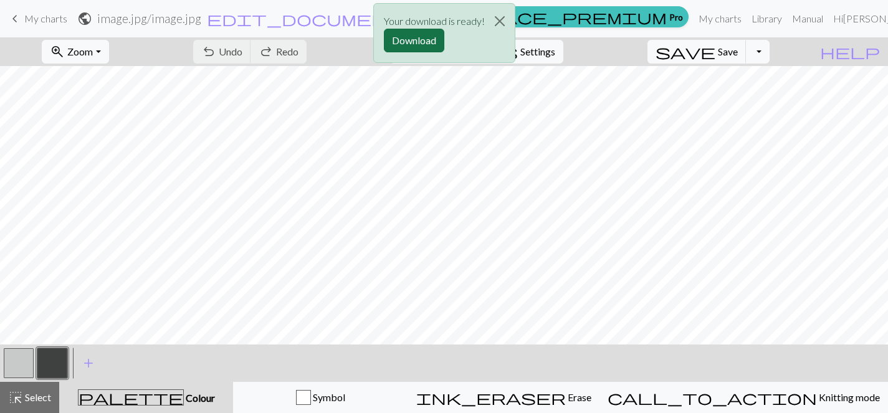
click at [420, 38] on button "Download" at bounding box center [414, 41] width 60 height 24
